Goal: Find specific page/section: Find specific page/section

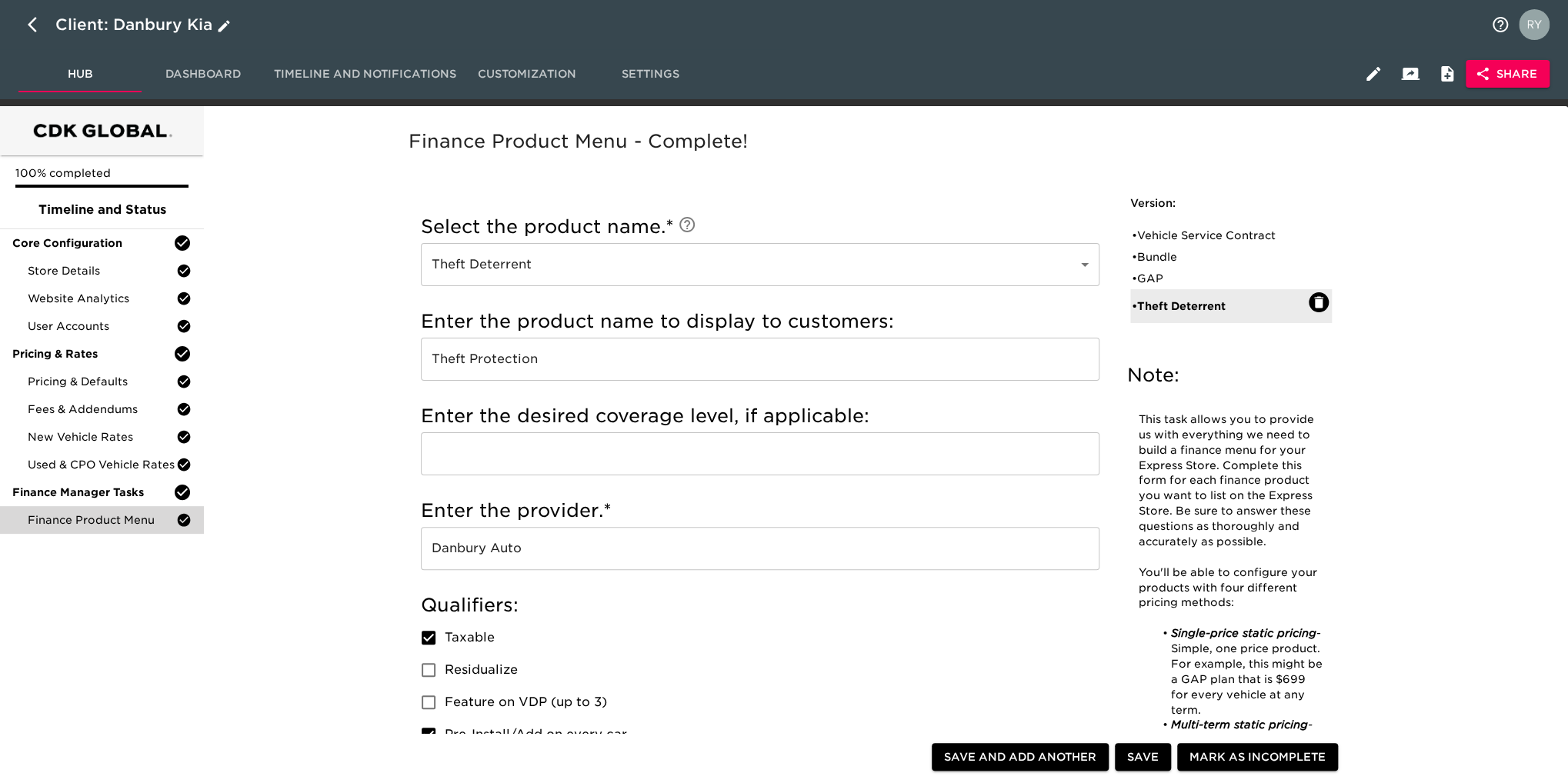
click at [29, 23] on icon "button" at bounding box center [32, 25] width 9 height 16
select select "10"
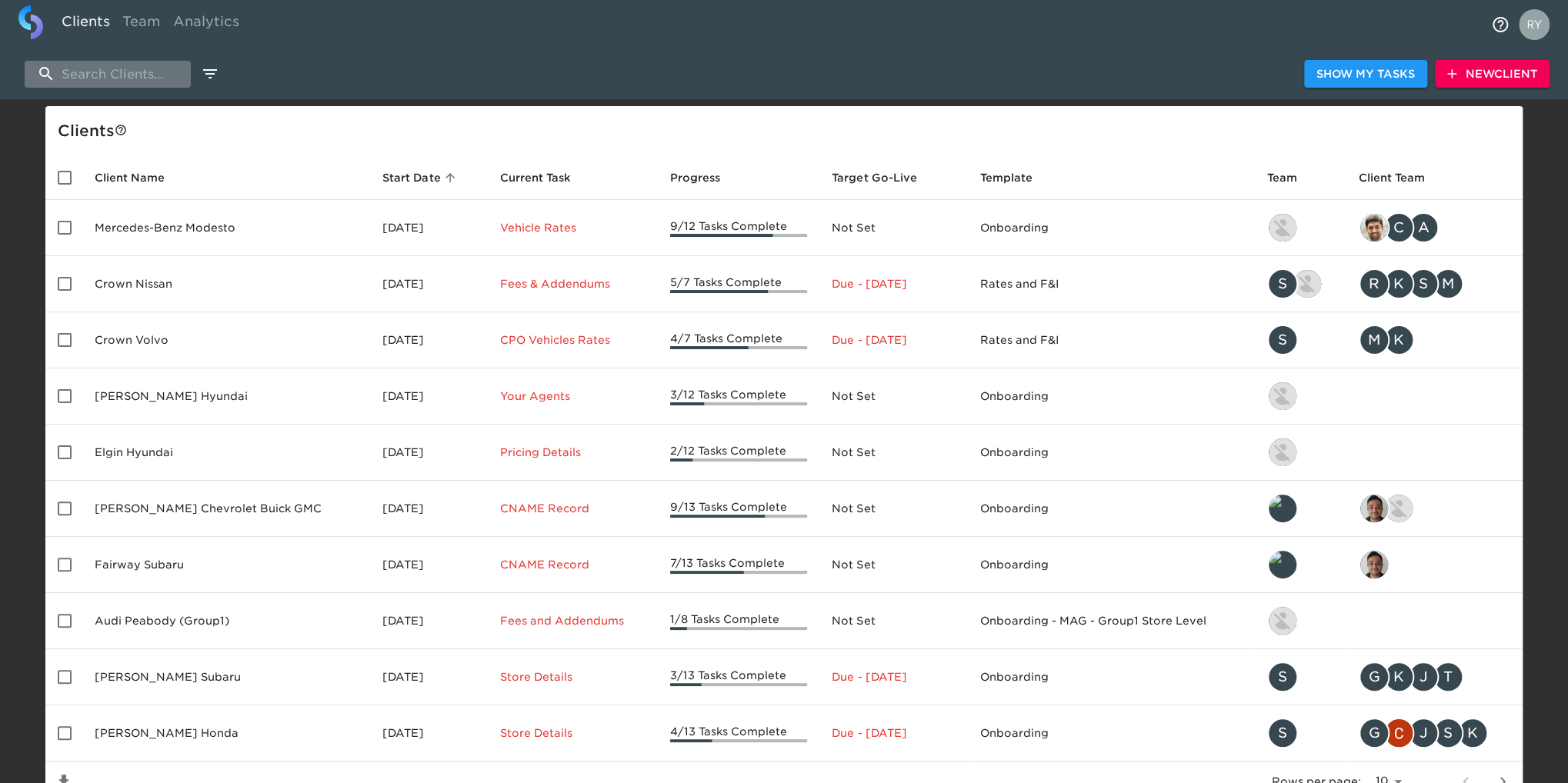
click at [138, 68] on input "search" at bounding box center [108, 74] width 167 height 27
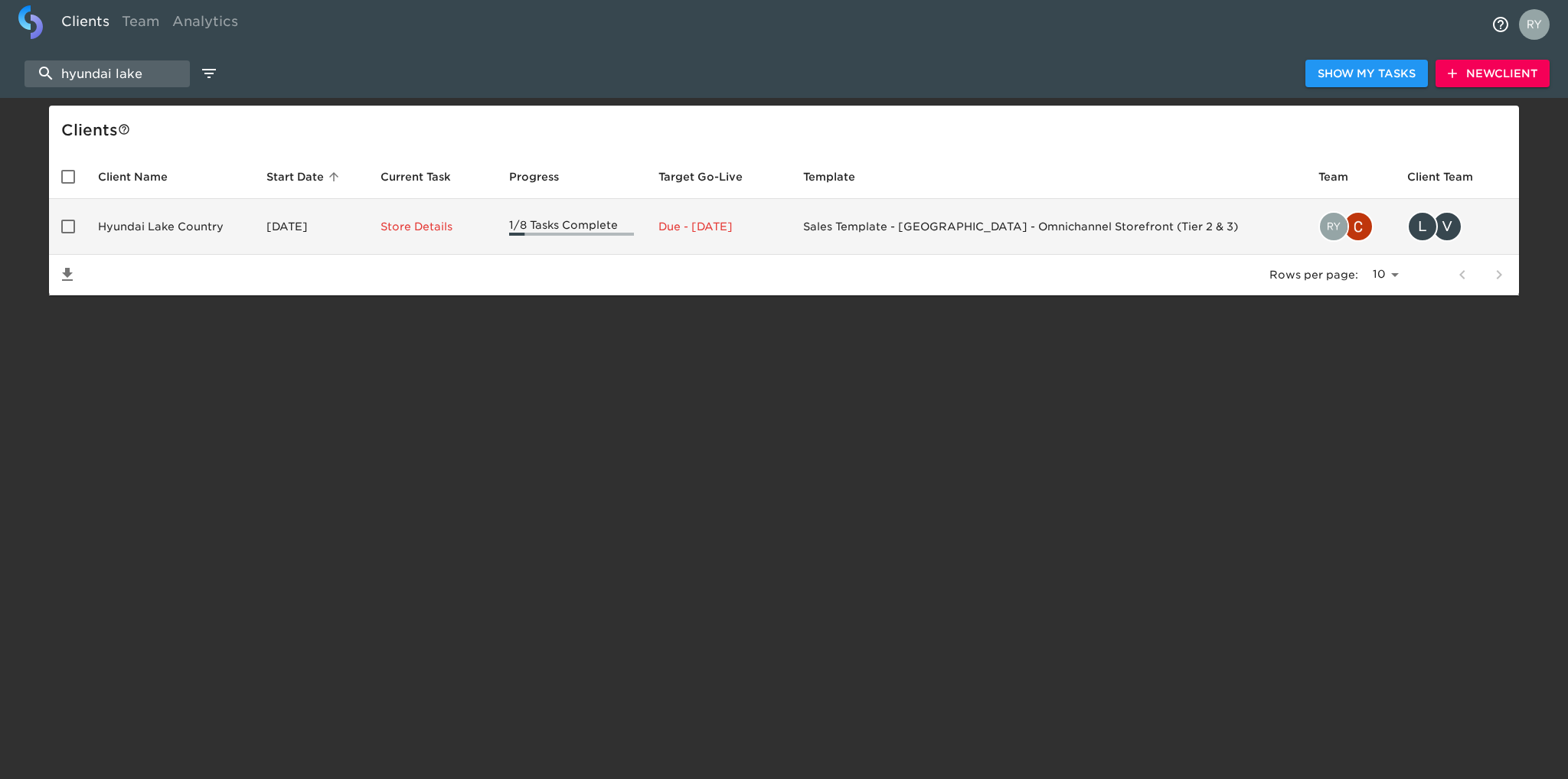
type input "hyundai lake"
click at [155, 164] on td "Hyundai Lake Country" at bounding box center [170, 227] width 168 height 55
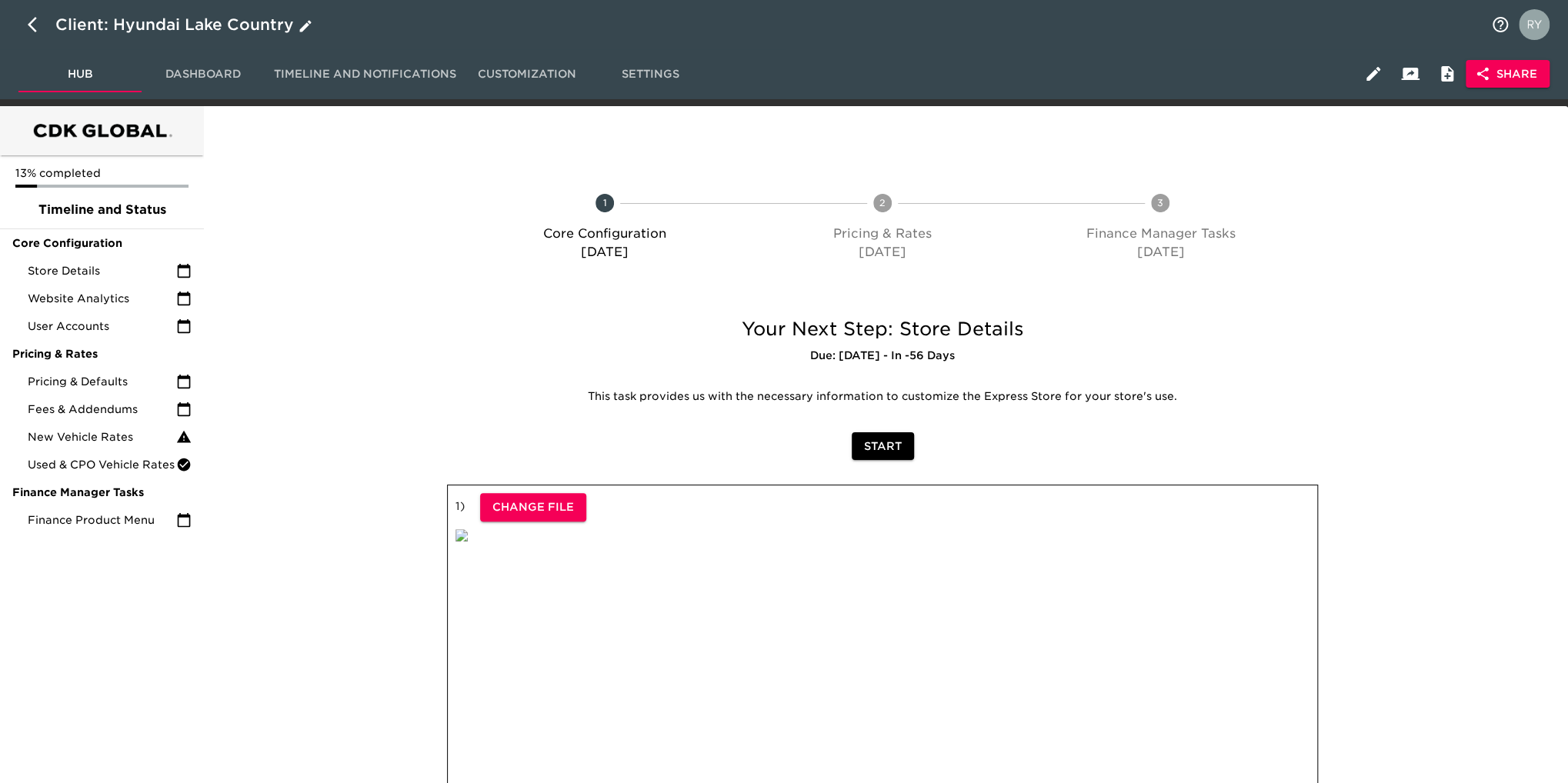
click at [31, 27] on icon "button" at bounding box center [37, 25] width 19 height 19
select select "10"
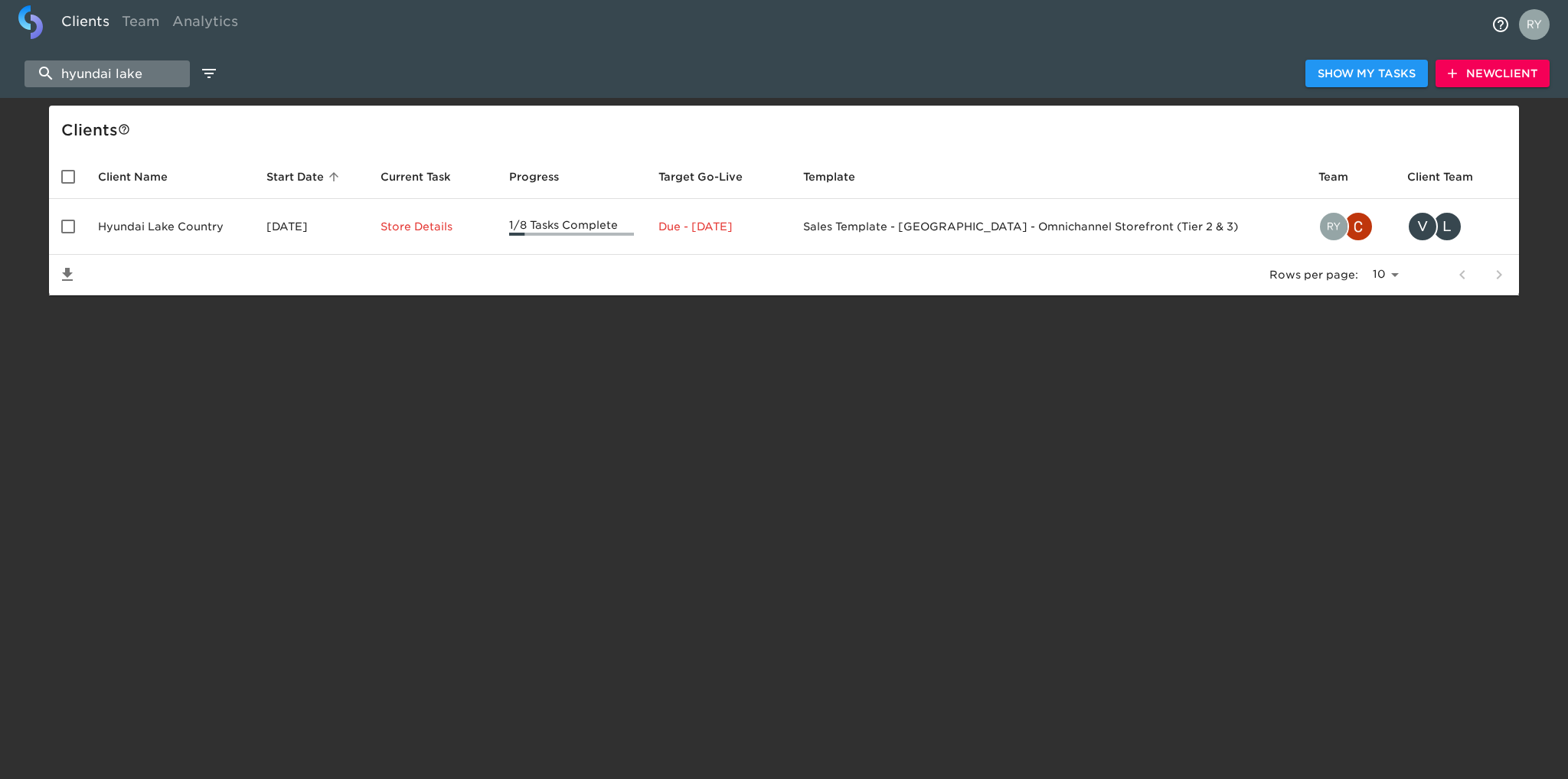
click at [152, 75] on input "hyundai lake" at bounding box center [107, 73] width 166 height 27
type input "h"
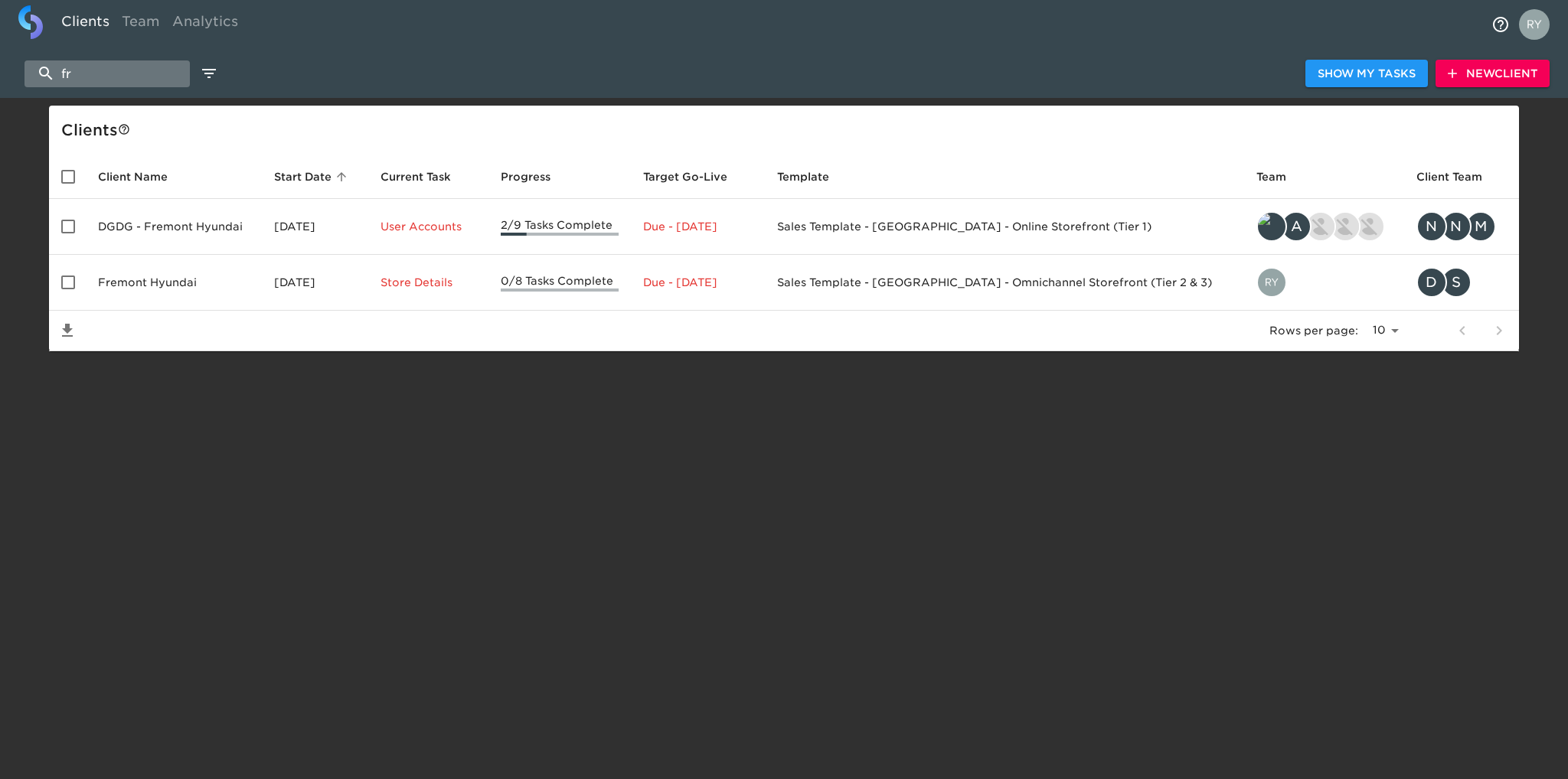
type input "f"
